Goal: Task Accomplishment & Management: Manage account settings

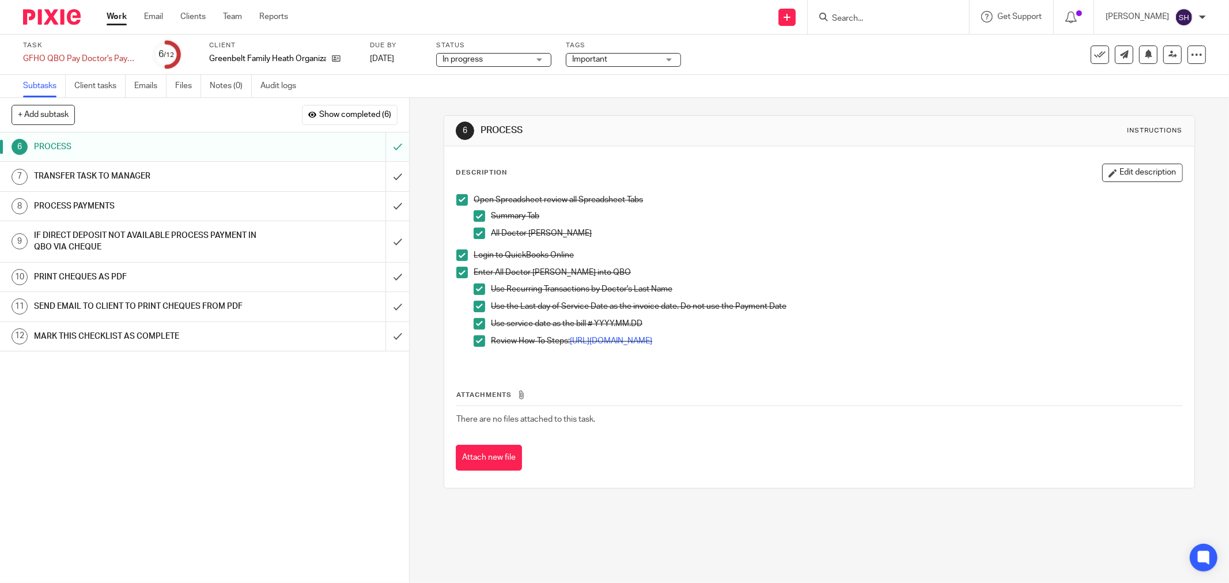
click at [288, 175] on div "TRANSFER TASK TO MANAGER" at bounding box center [204, 176] width 340 height 17
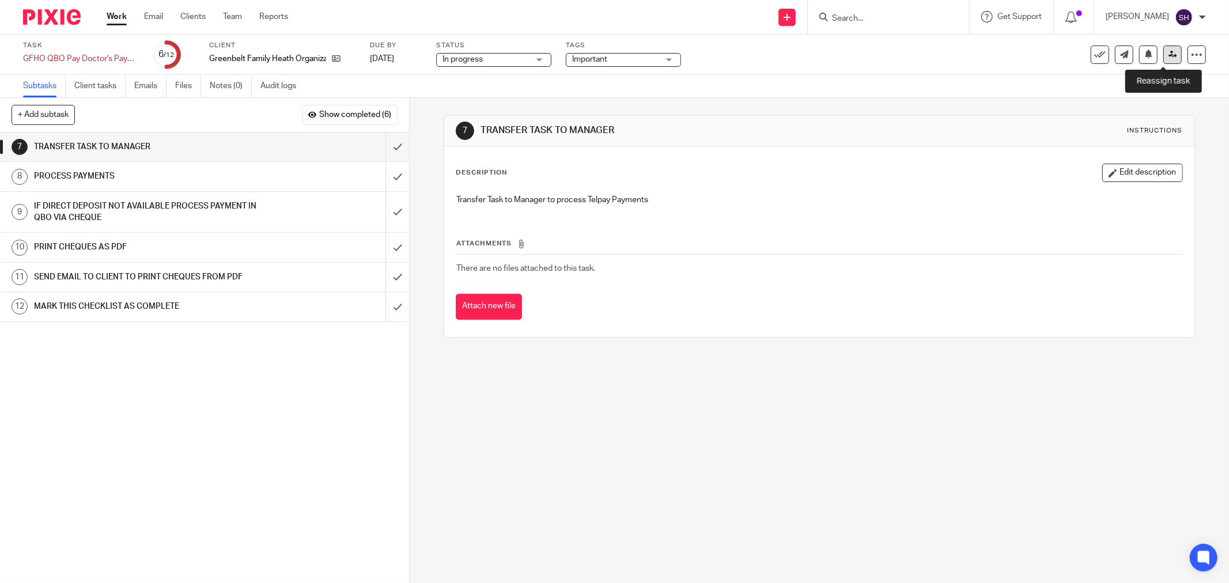
click at [1169, 56] on icon at bounding box center [1173, 54] width 9 height 9
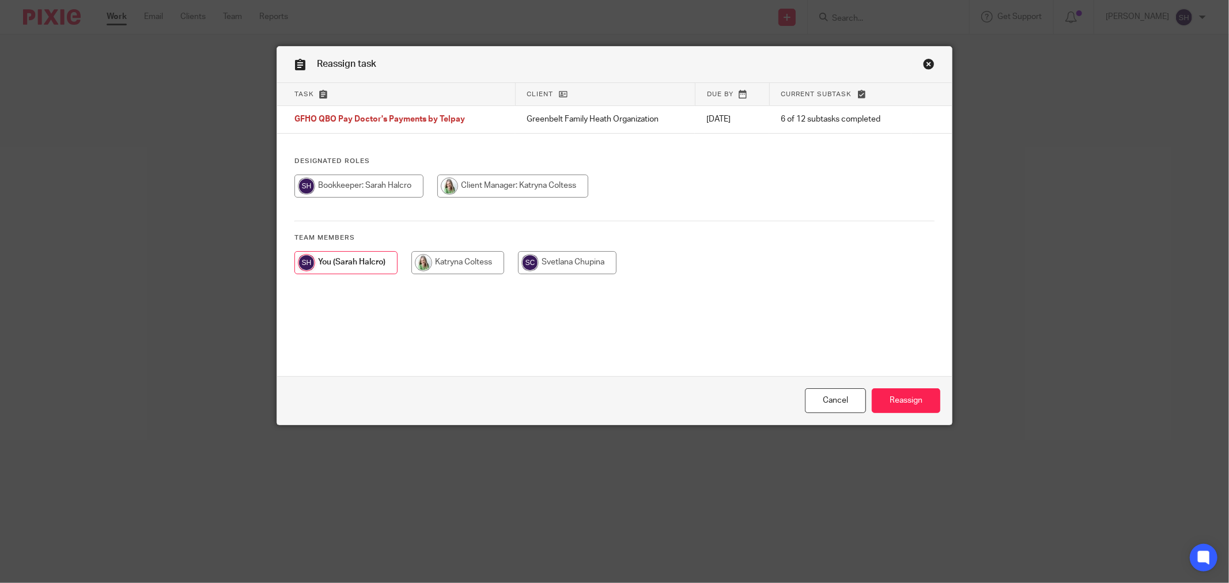
click at [474, 270] on input "radio" at bounding box center [458, 262] width 93 height 23
radio input "true"
click at [907, 399] on input "Reassign" at bounding box center [906, 400] width 69 height 25
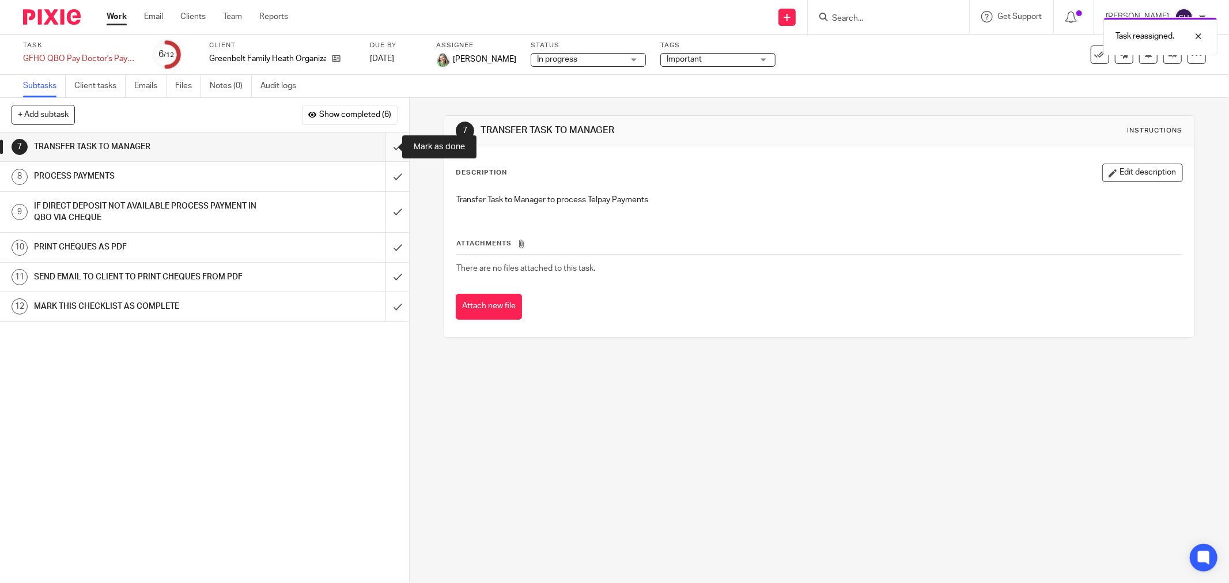
click at [383, 146] on input "submit" at bounding box center [204, 147] width 409 height 29
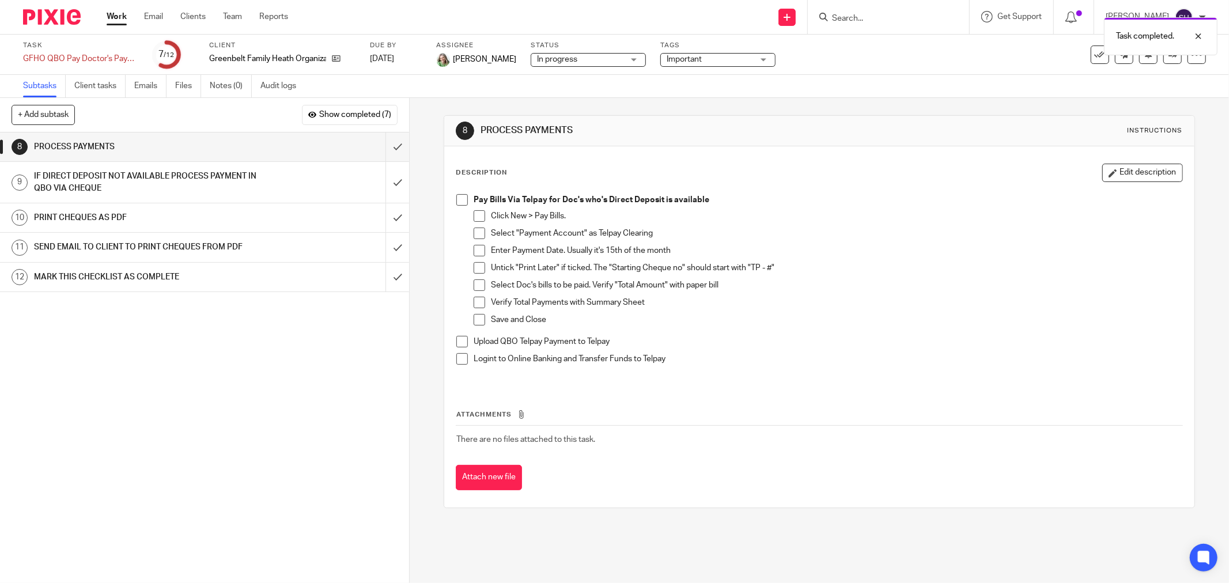
click at [111, 17] on link "Work" at bounding box center [117, 17] width 20 height 12
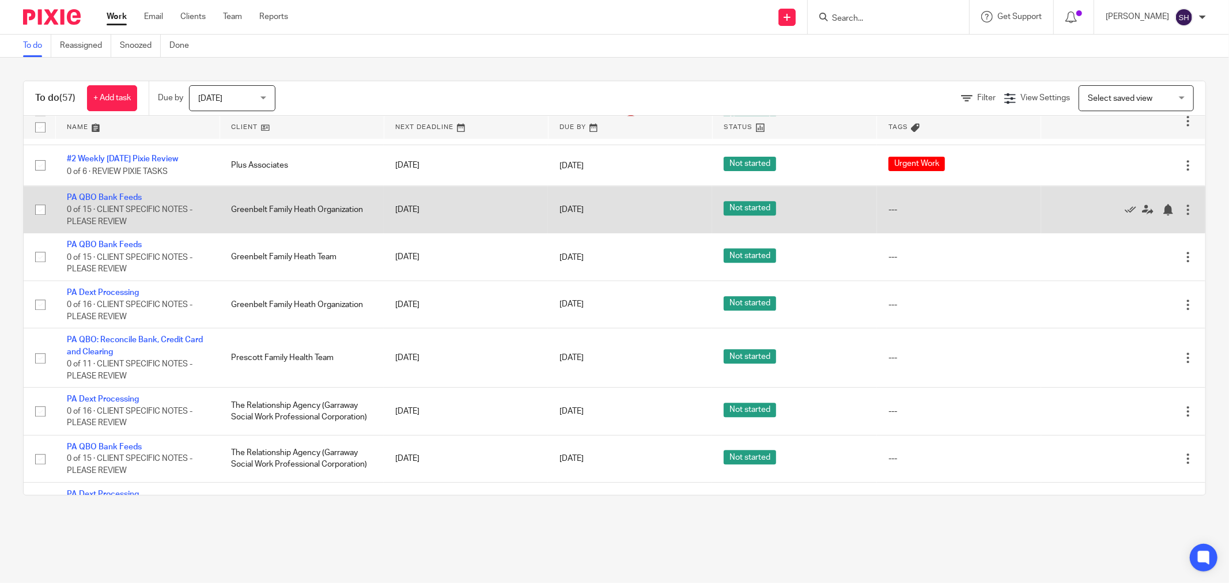
scroll to position [2480, 0]
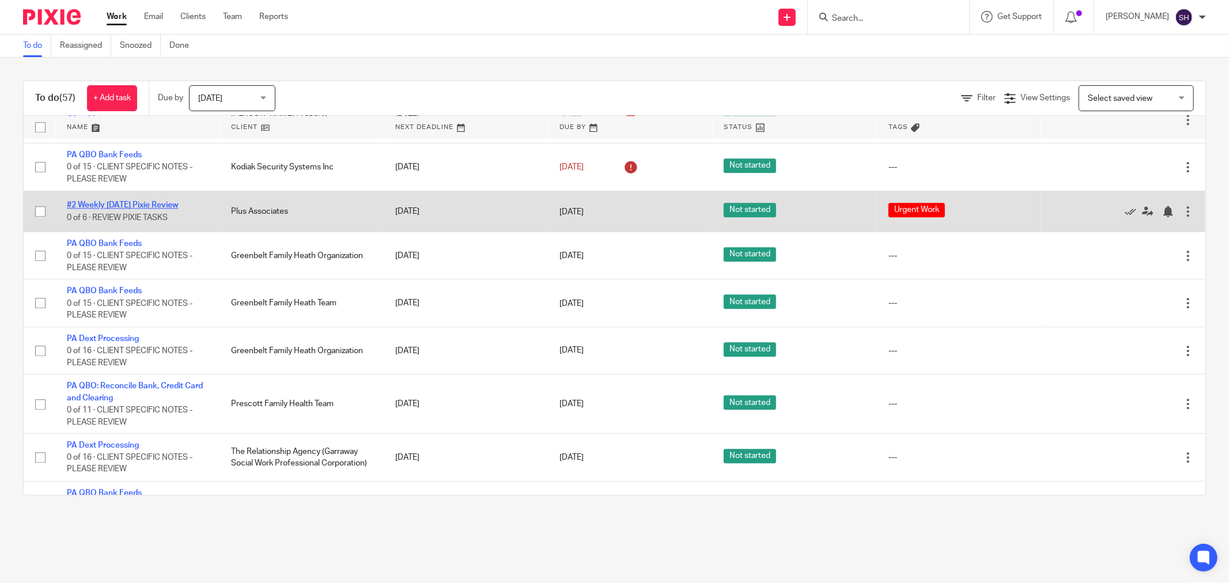
click at [139, 209] on link "#2 Weekly [DATE] Pixie Review" at bounding box center [122, 205] width 111 height 8
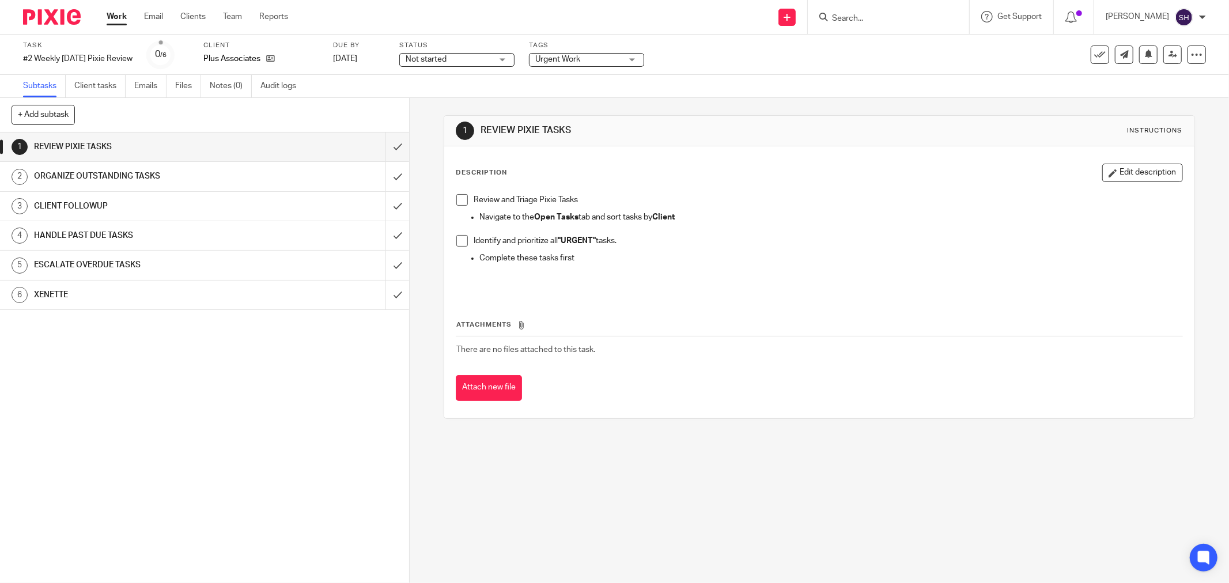
drag, startPoint x: 462, startPoint y: 199, endPoint x: 454, endPoint y: 229, distance: 31.5
click at [462, 199] on span at bounding box center [462, 200] width 12 height 12
click at [459, 240] on span at bounding box center [462, 241] width 12 height 12
drag, startPoint x: 384, startPoint y: 150, endPoint x: 406, endPoint y: 121, distance: 36.5
click at [384, 147] on input "submit" at bounding box center [204, 147] width 409 height 29
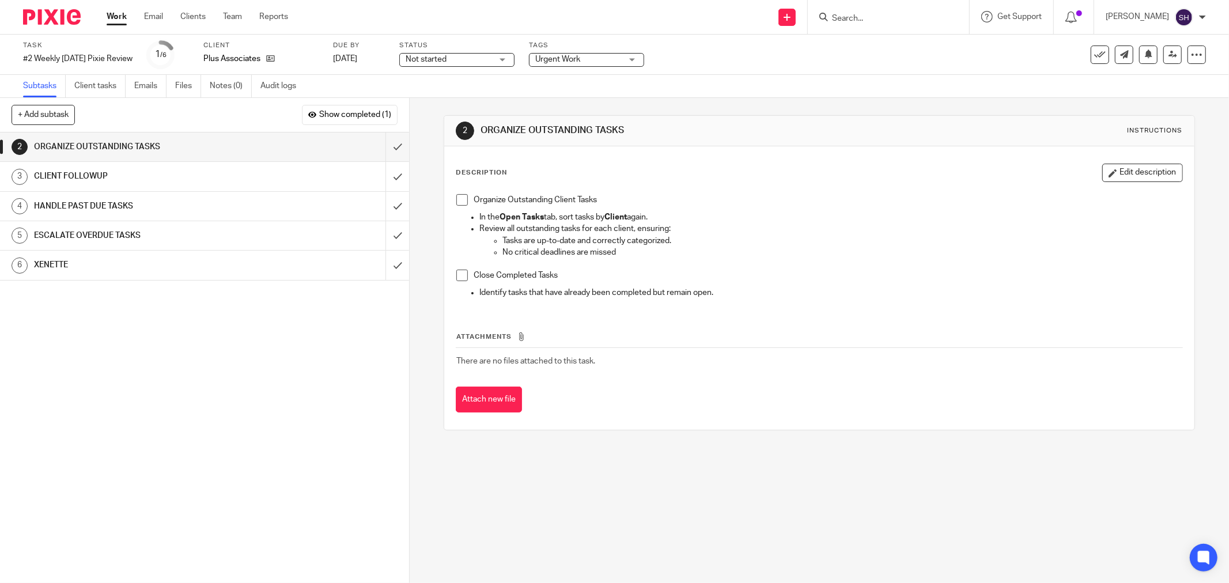
click at [464, 56] on span "Not started" at bounding box center [449, 60] width 86 height 12
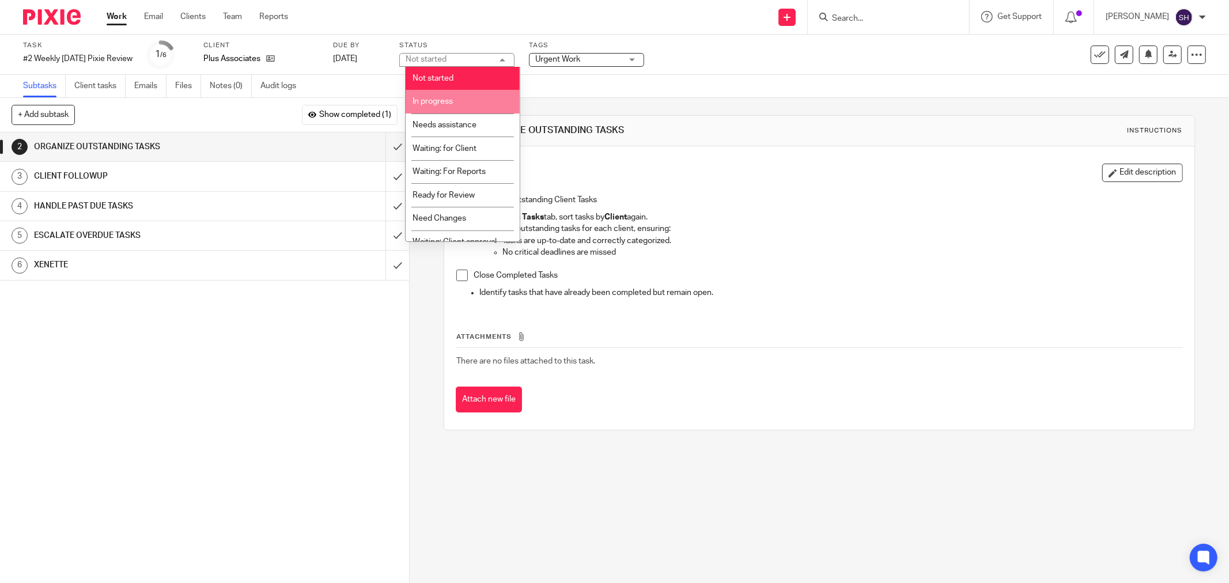
drag, startPoint x: 450, startPoint y: 99, endPoint x: 435, endPoint y: 115, distance: 22.8
click at [450, 99] on span "In progress" at bounding box center [433, 101] width 40 height 8
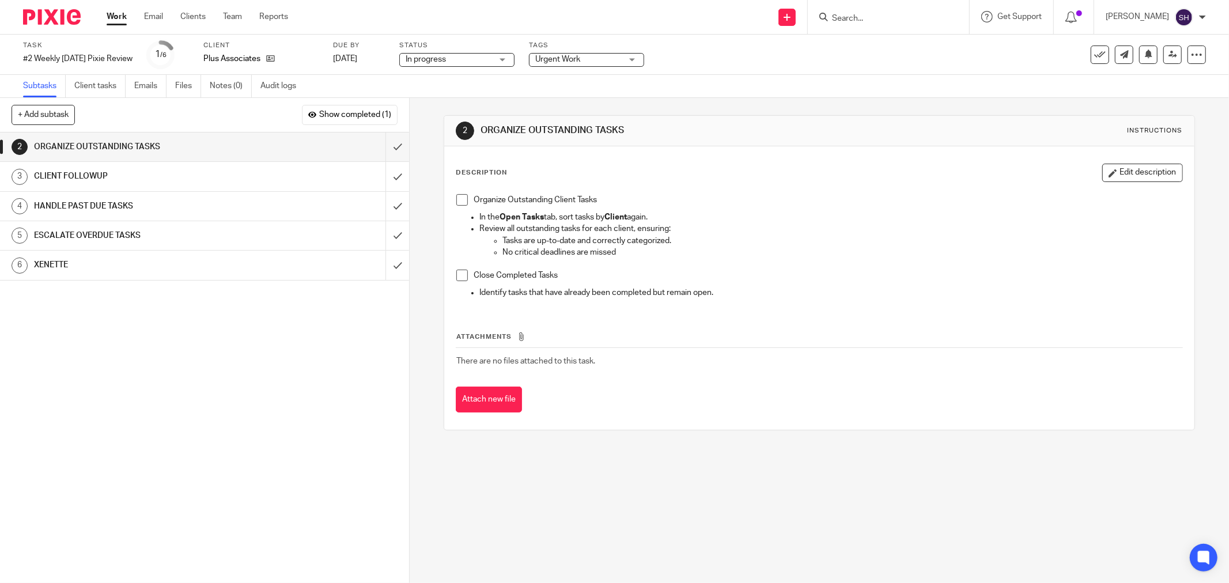
click at [464, 202] on span at bounding box center [462, 200] width 12 height 12
click at [456, 277] on span at bounding box center [462, 276] width 12 height 12
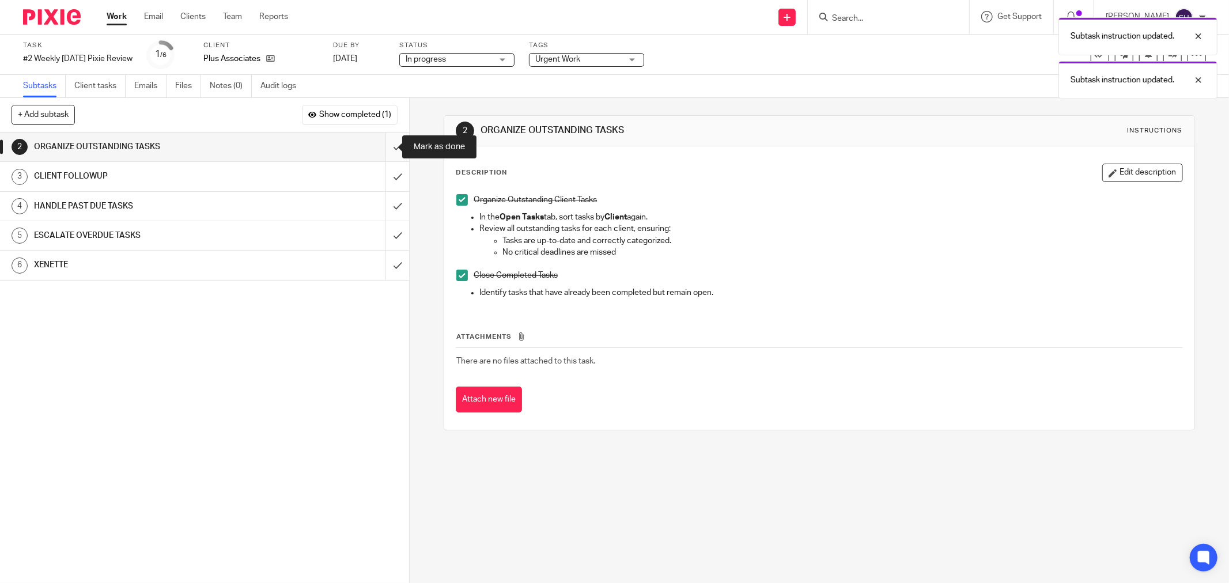
click at [389, 142] on input "submit" at bounding box center [204, 147] width 409 height 29
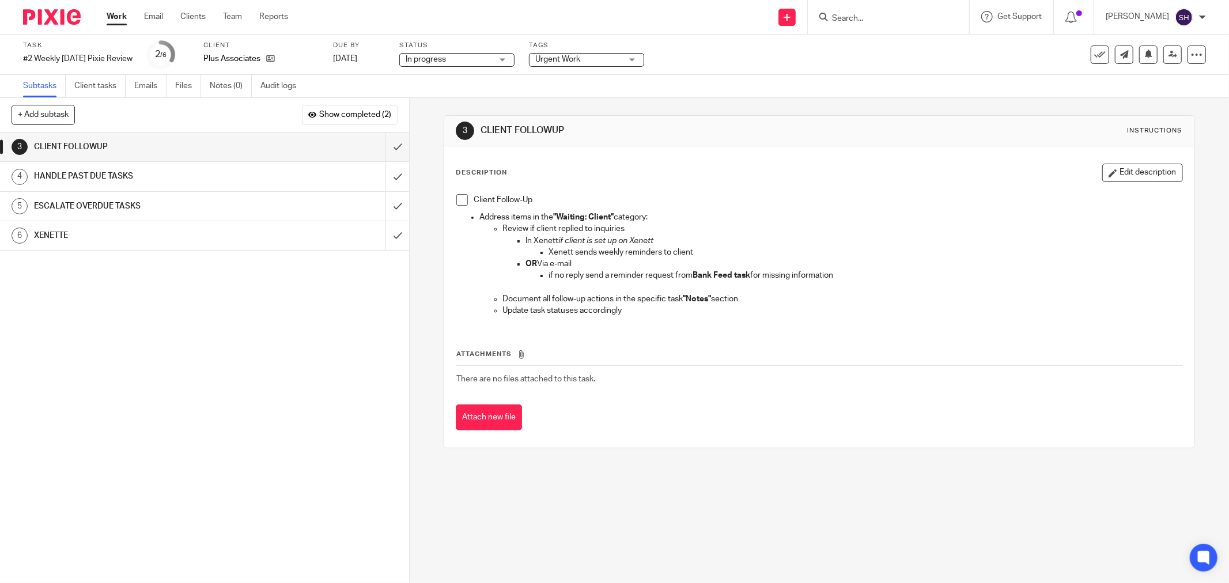
click at [462, 202] on span at bounding box center [462, 200] width 12 height 12
click at [387, 145] on input "submit" at bounding box center [204, 147] width 409 height 29
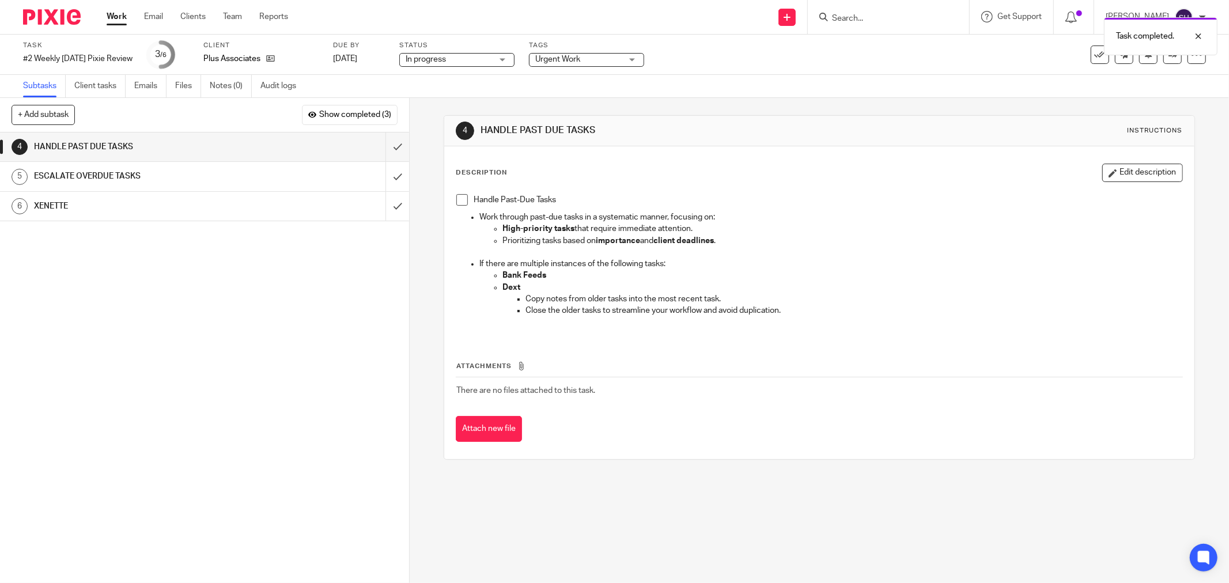
click at [460, 205] on span at bounding box center [462, 200] width 12 height 12
click at [390, 149] on input "submit" at bounding box center [204, 147] width 409 height 29
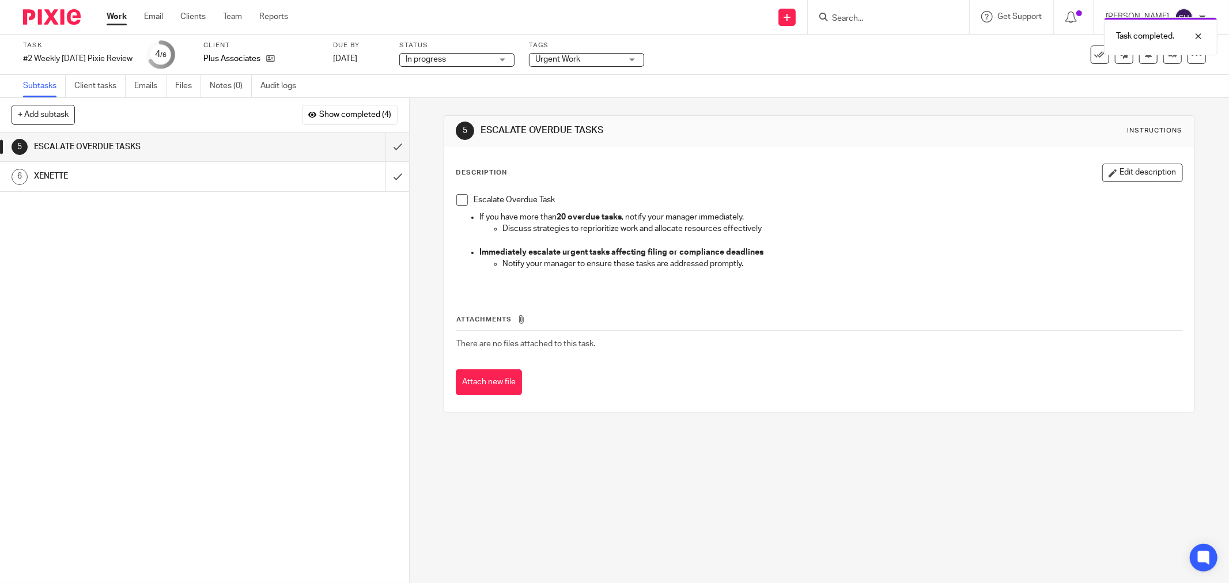
drag, startPoint x: 459, startPoint y: 202, endPoint x: 425, endPoint y: 185, distance: 38.1
click at [458, 202] on span at bounding box center [462, 200] width 12 height 12
click at [388, 142] on input "submit" at bounding box center [204, 147] width 409 height 29
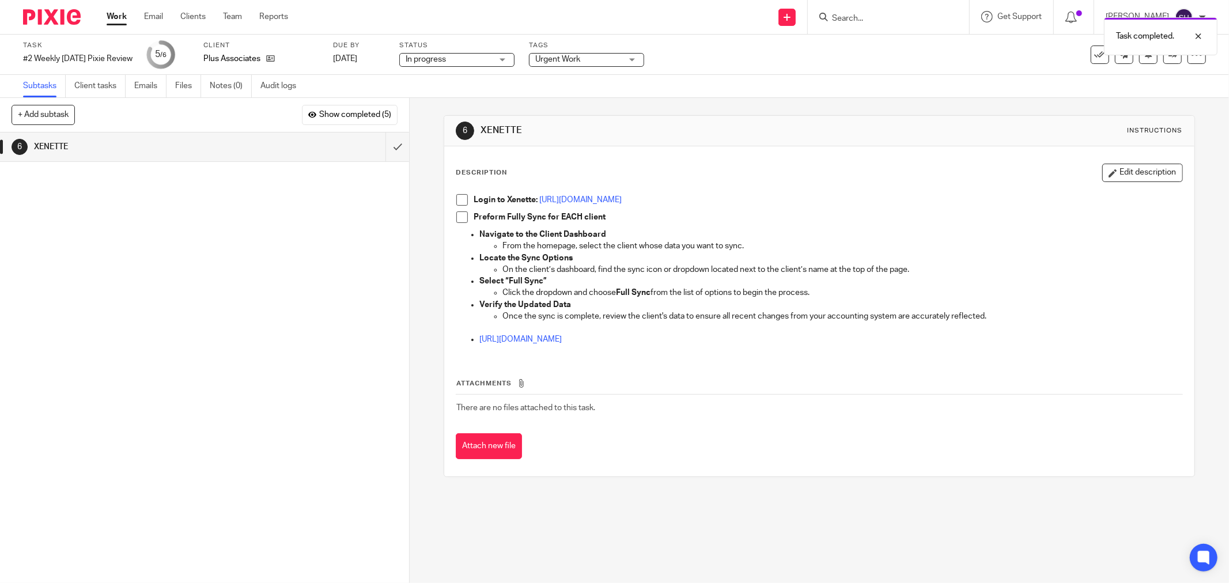
click at [456, 200] on span at bounding box center [462, 200] width 12 height 12
click at [459, 217] on span at bounding box center [462, 218] width 12 height 12
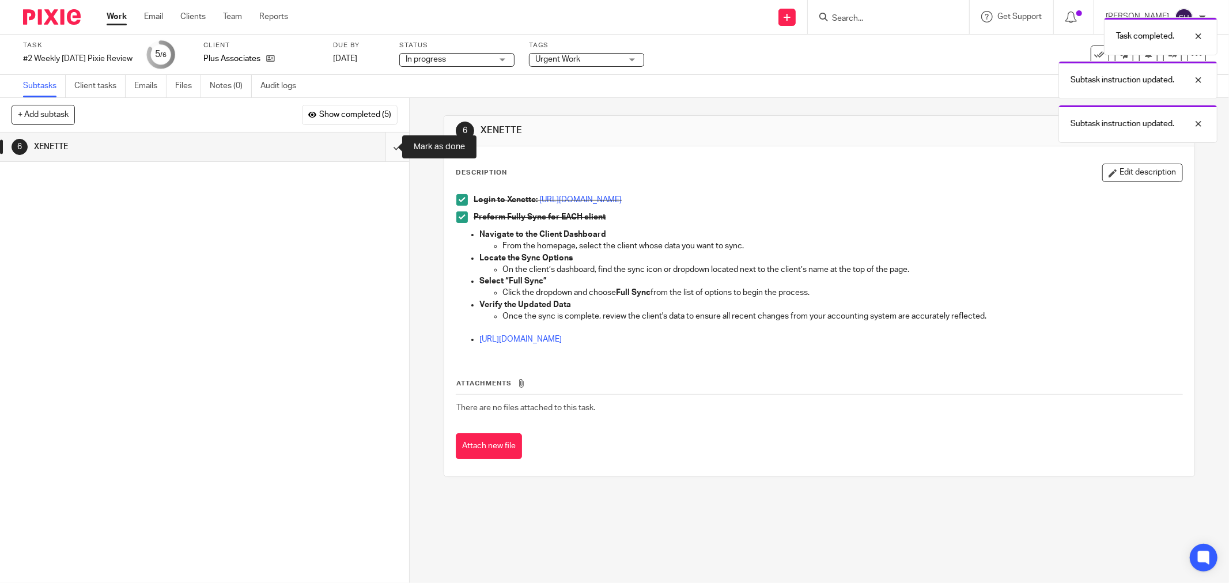
click at [388, 148] on input "submit" at bounding box center [204, 147] width 409 height 29
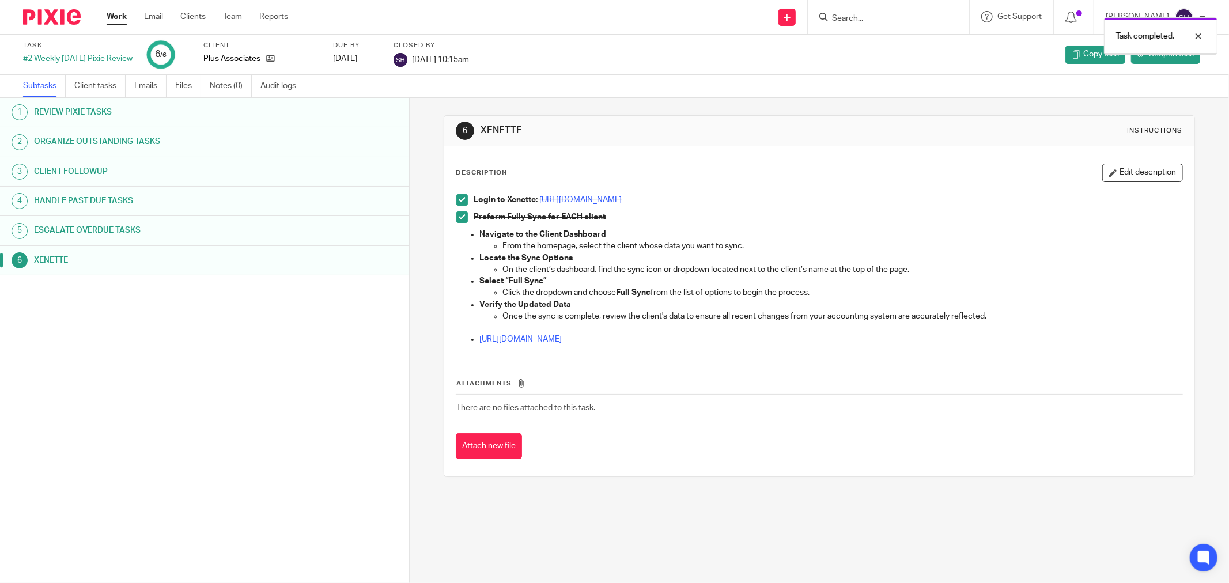
drag, startPoint x: 0, startPoint y: 0, endPoint x: 117, endPoint y: 18, distance: 118.4
click at [117, 18] on link "Work" at bounding box center [117, 17] width 20 height 12
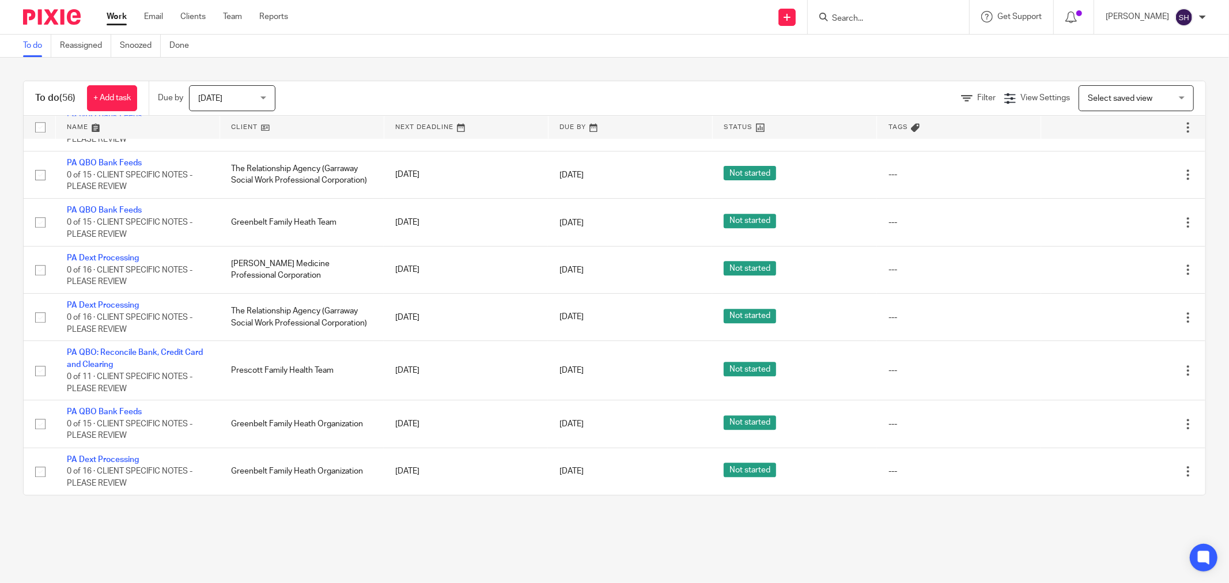
scroll to position [2694, 0]
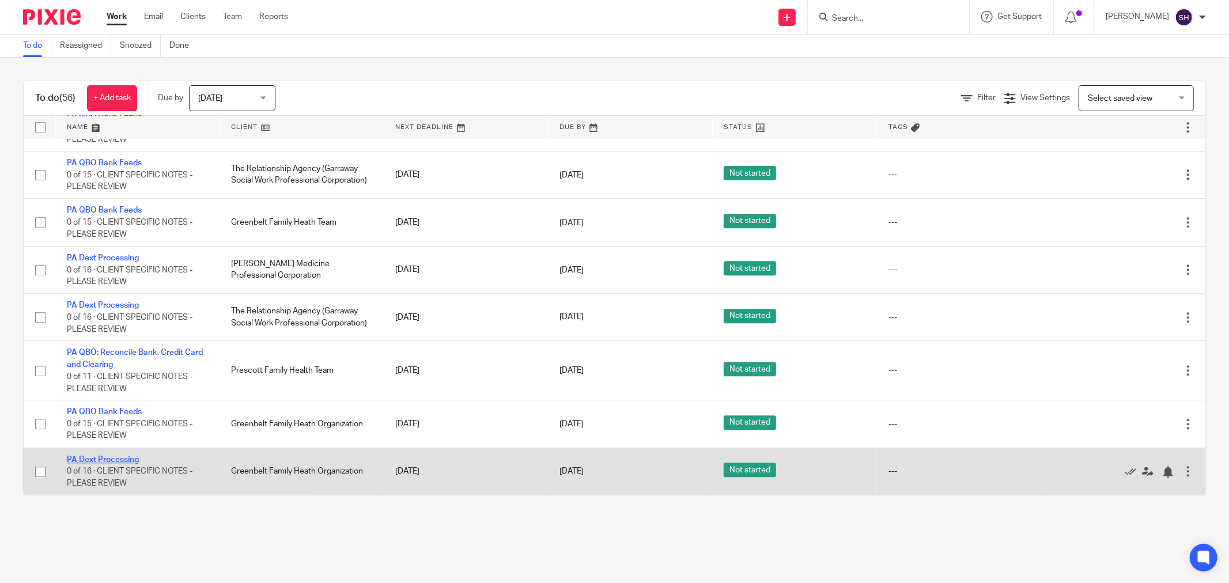
click at [99, 458] on link "PA Dext Processing" at bounding box center [103, 460] width 72 height 8
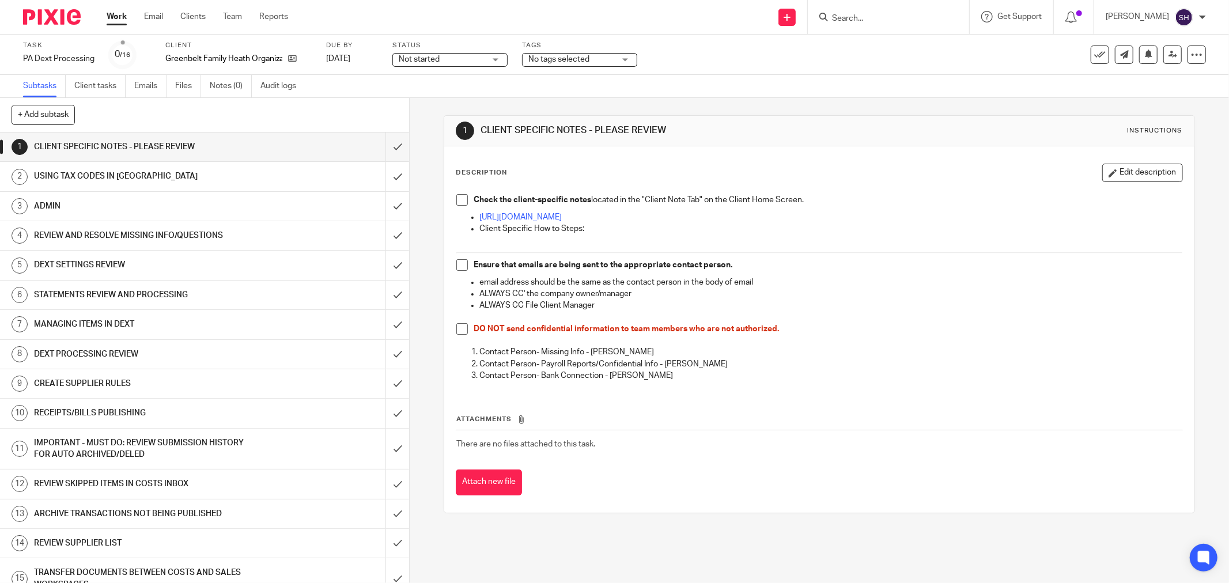
click at [435, 52] on div "Status Not started Not started Not started In progress Needs assistance Waiting…" at bounding box center [450, 55] width 115 height 28
click at [436, 63] on span "Not started" at bounding box center [442, 60] width 86 height 12
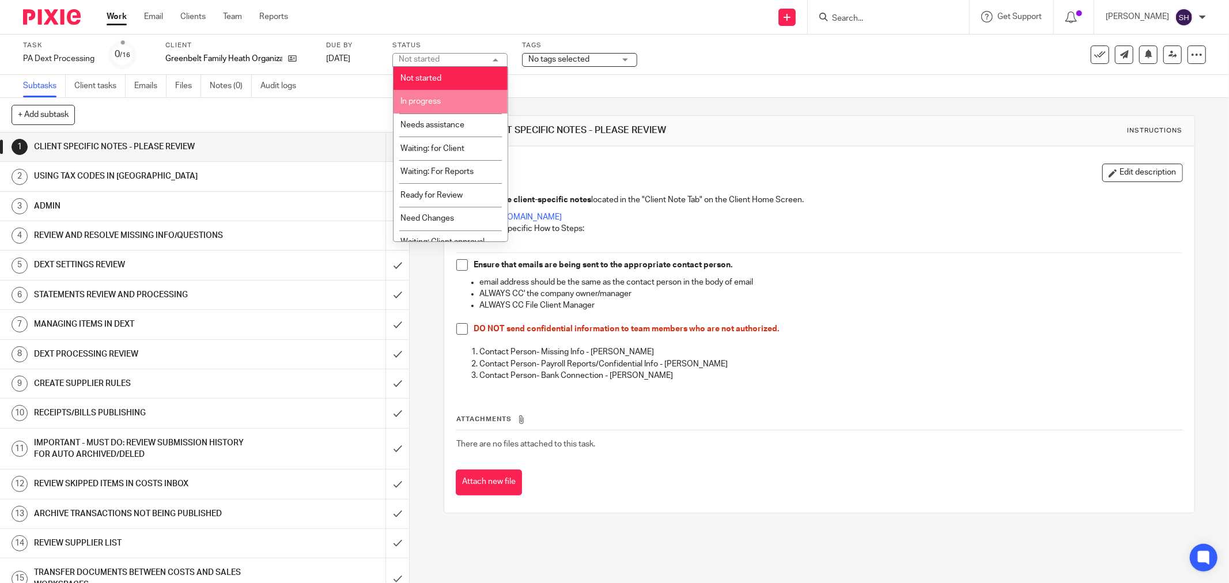
click at [446, 100] on li "In progress" at bounding box center [451, 102] width 114 height 24
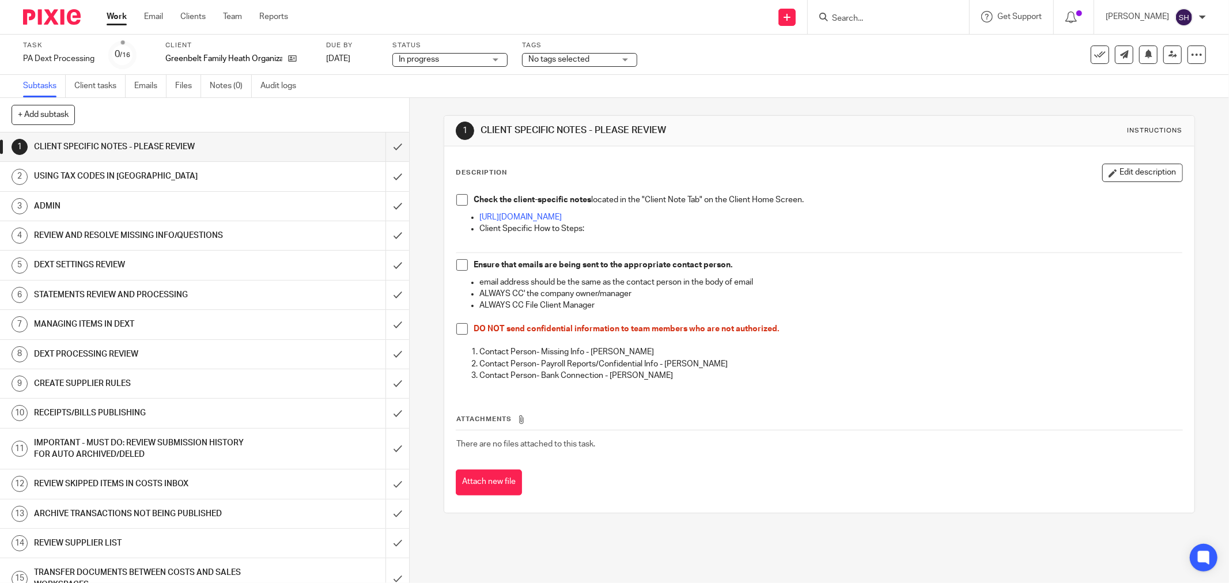
click at [459, 266] on span at bounding box center [462, 265] width 12 height 12
drag, startPoint x: 458, startPoint y: 331, endPoint x: 458, endPoint y: 324, distance: 6.3
click at [458, 330] on span at bounding box center [462, 329] width 12 height 12
click at [456, 199] on span at bounding box center [462, 200] width 12 height 12
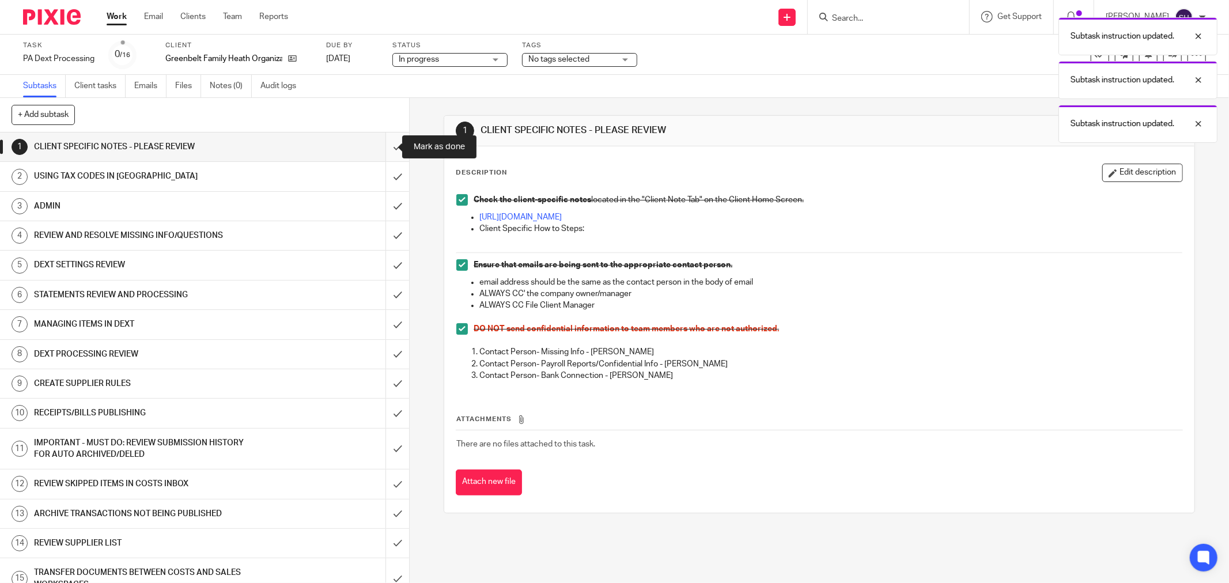
click at [382, 151] on input "submit" at bounding box center [204, 147] width 409 height 29
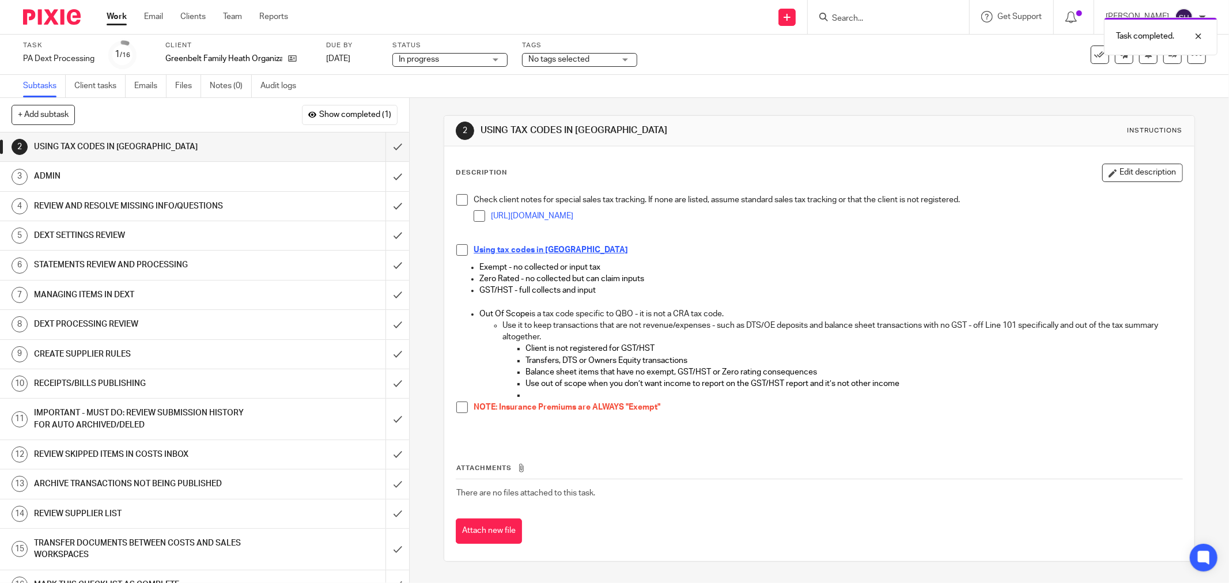
click at [457, 202] on span at bounding box center [462, 200] width 12 height 12
click at [474, 215] on span at bounding box center [480, 216] width 12 height 12
click at [461, 245] on span at bounding box center [462, 250] width 12 height 12
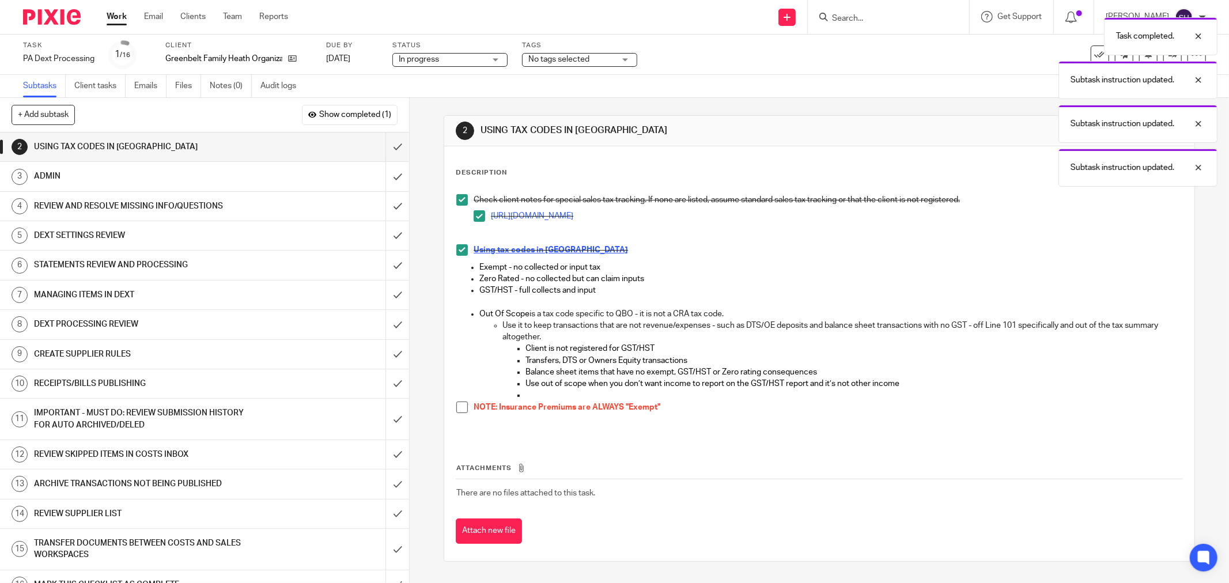
click at [459, 404] on span at bounding box center [462, 408] width 12 height 12
click at [388, 145] on input "submit" at bounding box center [204, 147] width 409 height 29
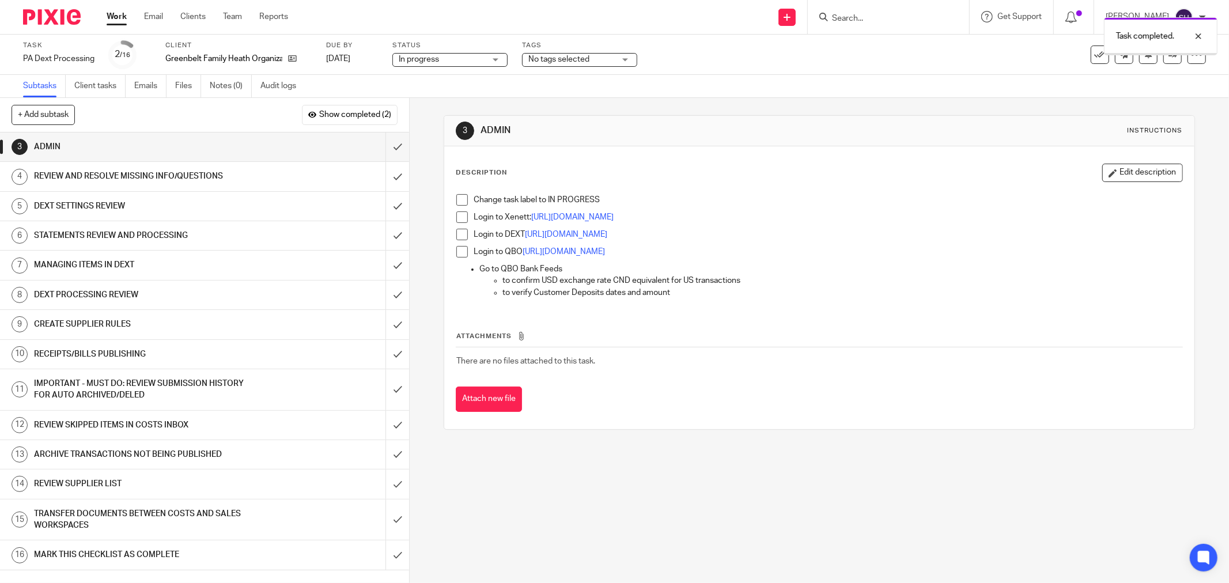
click at [456, 198] on span at bounding box center [462, 200] width 12 height 12
drag, startPoint x: 457, startPoint y: 215, endPoint x: 457, endPoint y: 232, distance: 16.7
click at [457, 216] on span at bounding box center [462, 218] width 12 height 12
click at [457, 235] on span at bounding box center [462, 235] width 12 height 12
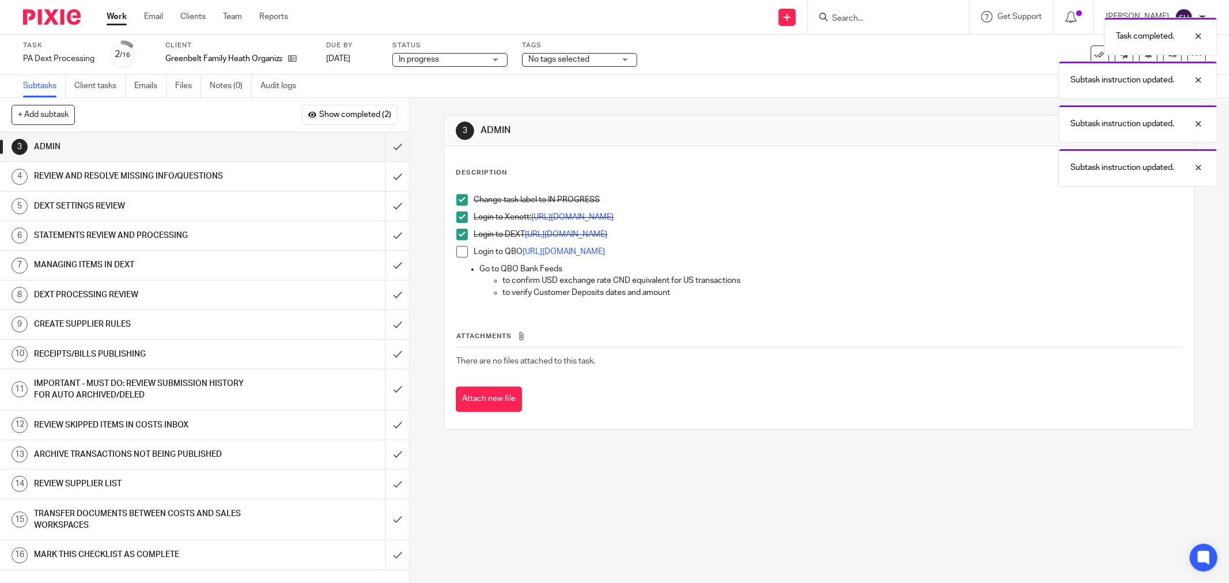
click at [459, 252] on span at bounding box center [462, 252] width 12 height 12
click at [387, 144] on input "submit" at bounding box center [204, 147] width 409 height 29
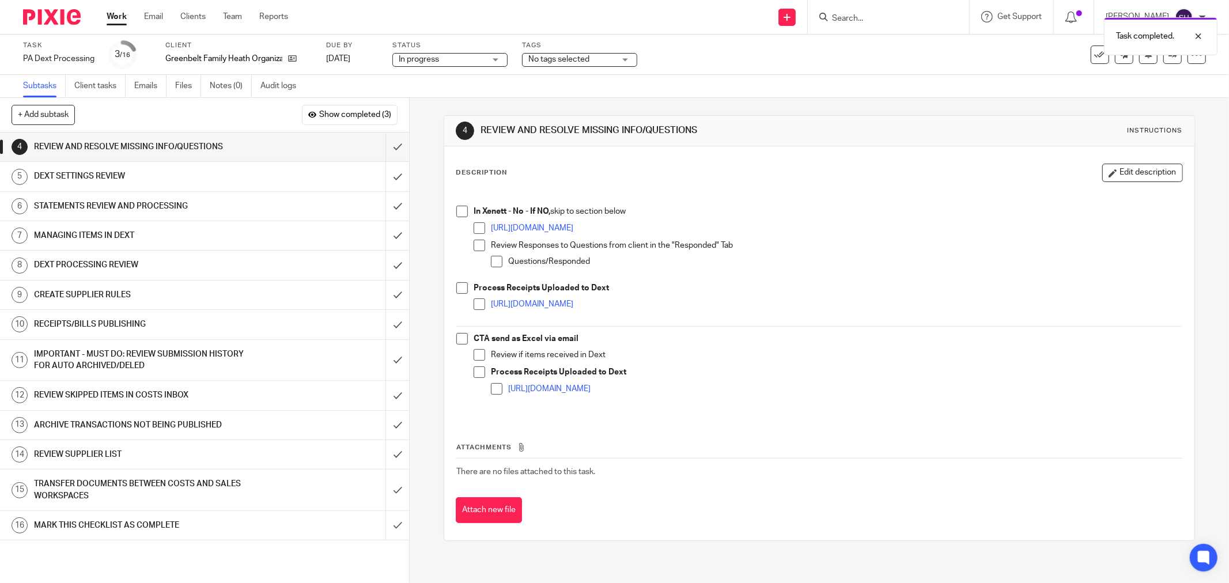
click at [458, 210] on span at bounding box center [462, 212] width 12 height 12
drag, startPoint x: 473, startPoint y: 229, endPoint x: 478, endPoint y: 249, distance: 20.8
click at [474, 231] on span at bounding box center [480, 228] width 12 height 12
drag, startPoint x: 478, startPoint y: 250, endPoint x: 483, endPoint y: 254, distance: 6.1
click at [478, 250] on span at bounding box center [480, 246] width 12 height 12
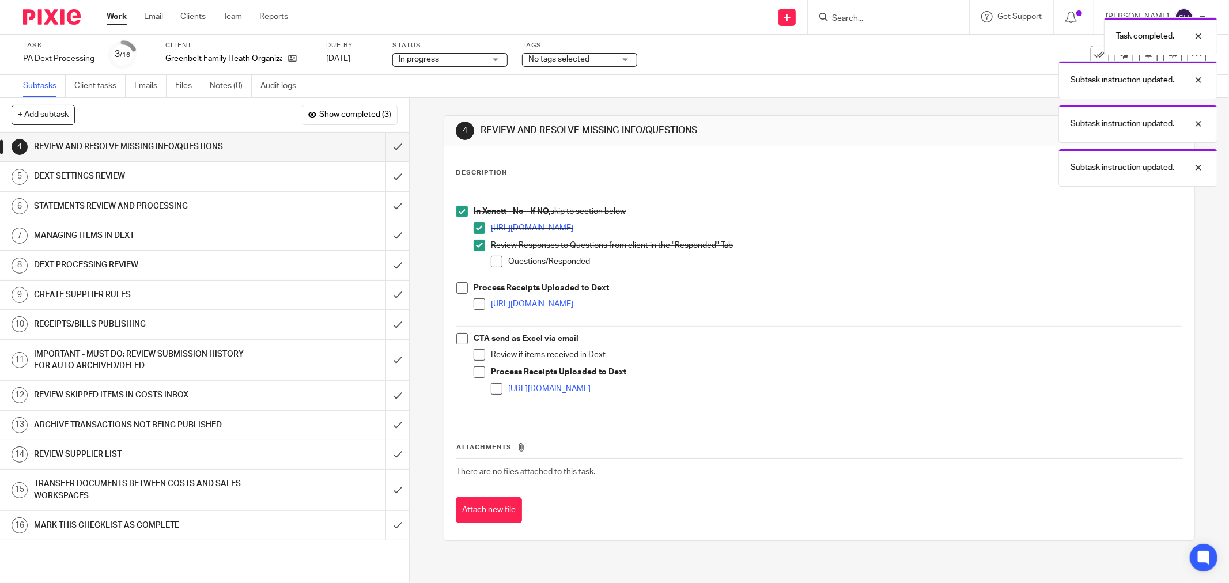
click at [491, 258] on span at bounding box center [497, 262] width 12 height 12
click at [463, 286] on span at bounding box center [462, 288] width 12 height 12
click at [474, 305] on span at bounding box center [480, 305] width 12 height 12
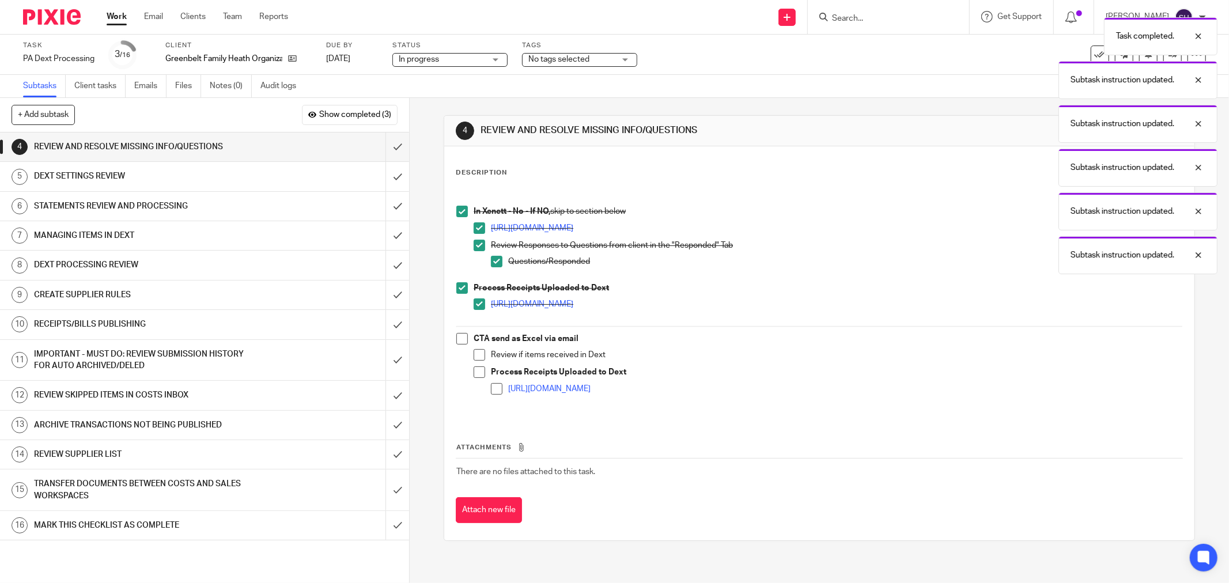
click at [463, 341] on span at bounding box center [462, 339] width 12 height 12
click at [480, 361] on li "Review if items received in Dext" at bounding box center [828, 357] width 709 height 17
drag, startPoint x: 478, startPoint y: 352, endPoint x: 475, endPoint y: 369, distance: 17.6
click at [478, 352] on span at bounding box center [480, 355] width 12 height 12
click at [475, 370] on span at bounding box center [480, 373] width 12 height 12
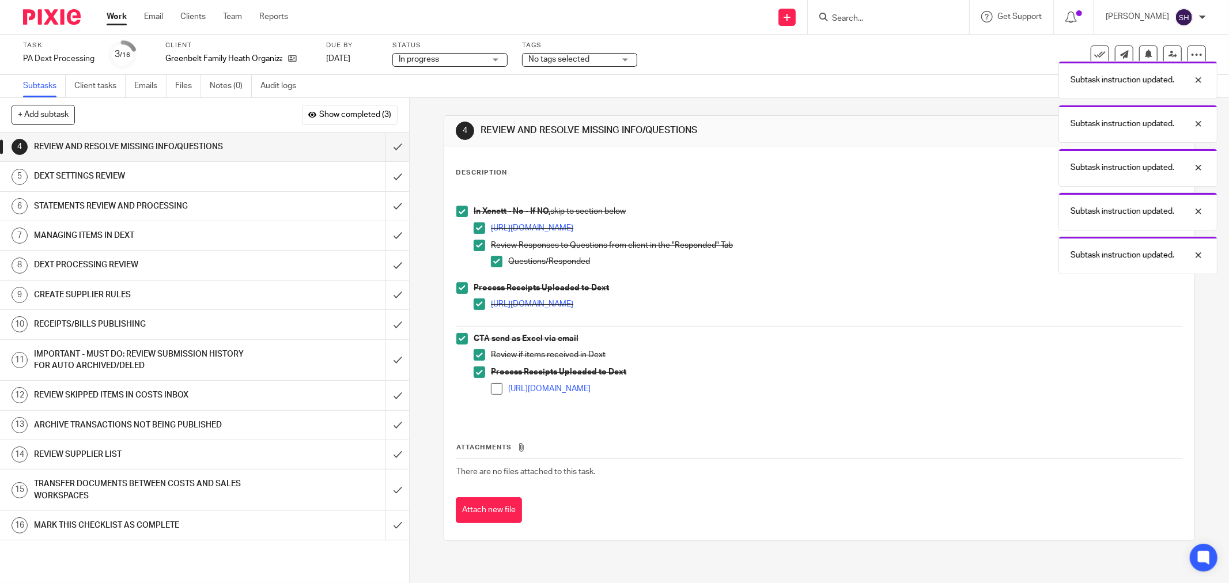
click at [491, 391] on span at bounding box center [497, 389] width 12 height 12
click at [385, 143] on input "submit" at bounding box center [204, 147] width 409 height 29
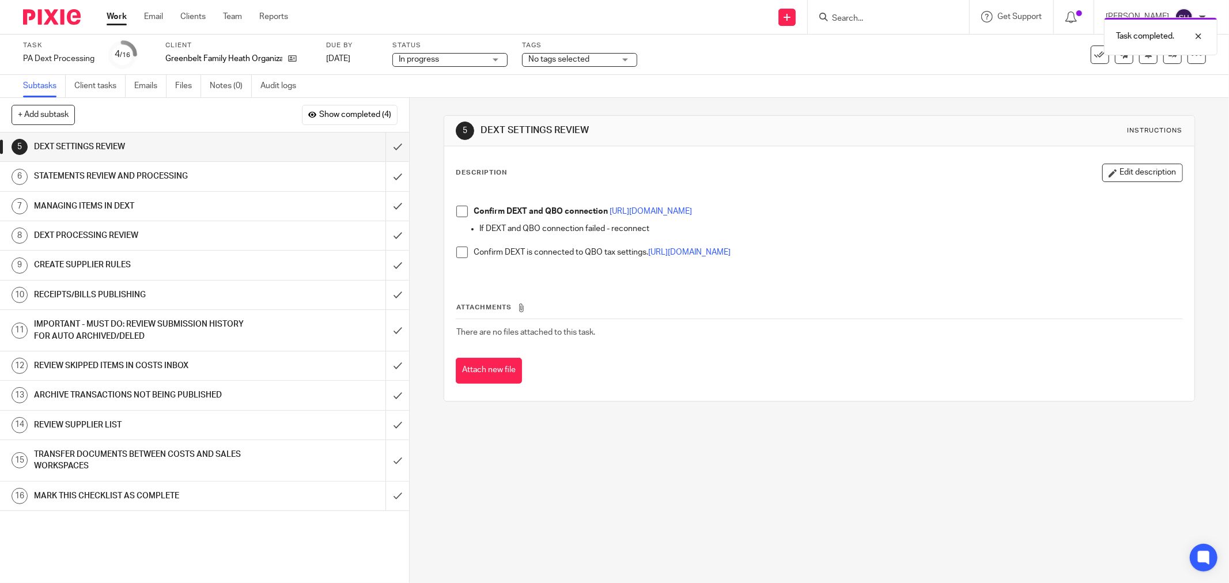
drag, startPoint x: 459, startPoint y: 252, endPoint x: 452, endPoint y: 220, distance: 33.0
click at [458, 251] on span at bounding box center [462, 253] width 12 height 12
drag, startPoint x: 454, startPoint y: 212, endPoint x: 446, endPoint y: 192, distance: 21.0
click at [456, 210] on span at bounding box center [462, 212] width 12 height 12
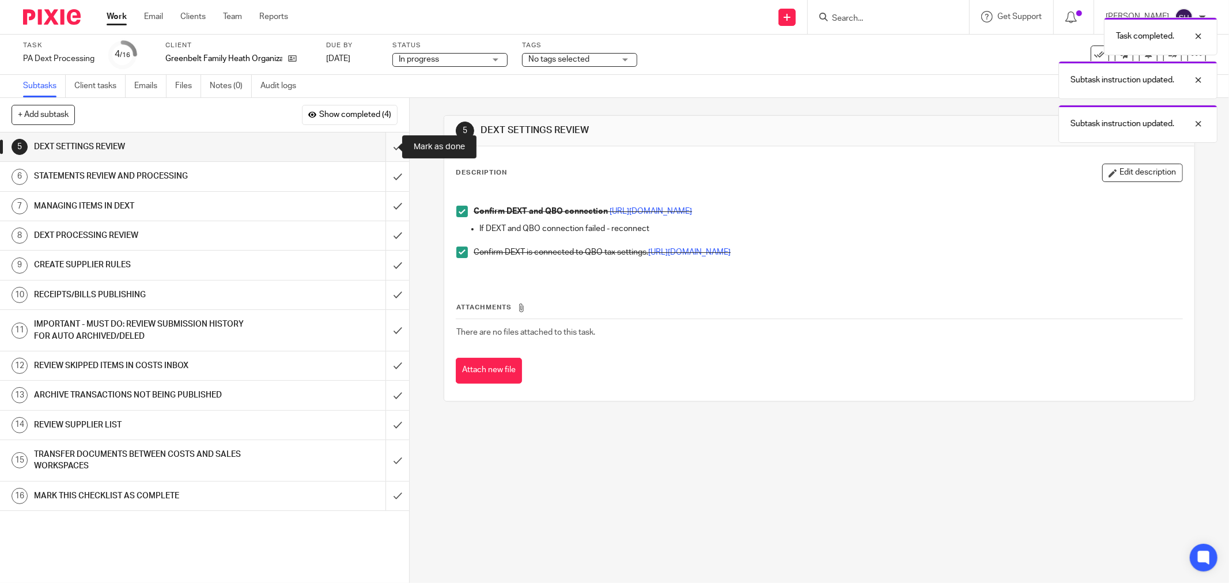
click at [381, 149] on input "submit" at bounding box center [204, 147] width 409 height 29
